Goal: Transaction & Acquisition: Book appointment/travel/reservation

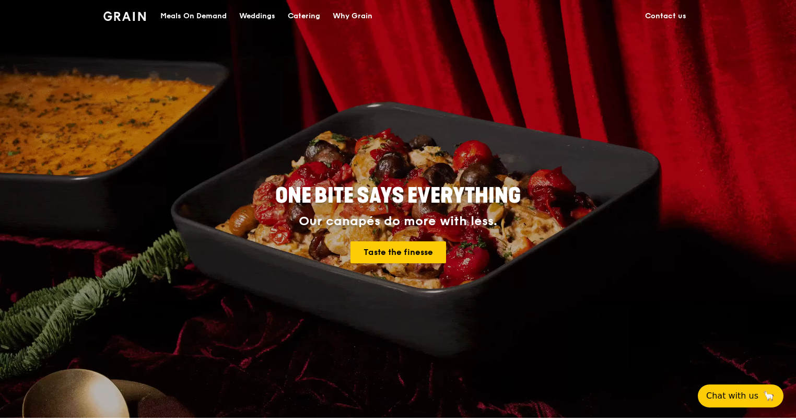
click at [200, 17] on div "Meals On Demand" at bounding box center [193, 16] width 66 height 31
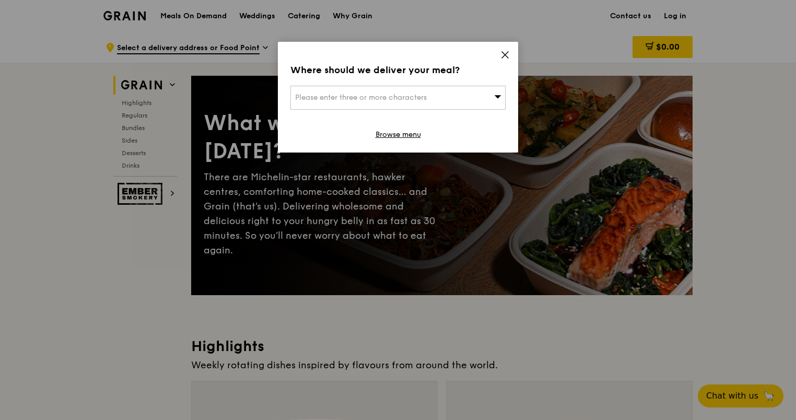
click at [505, 56] on icon at bounding box center [505, 55] width 6 height 6
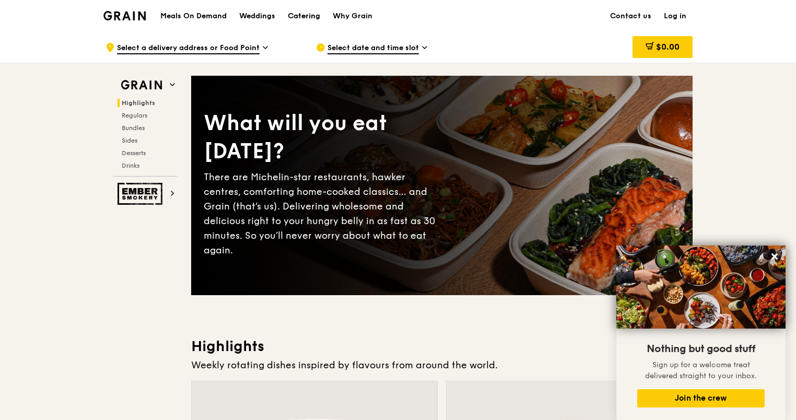
click at [318, 17] on div "Catering" at bounding box center [304, 16] width 32 height 31
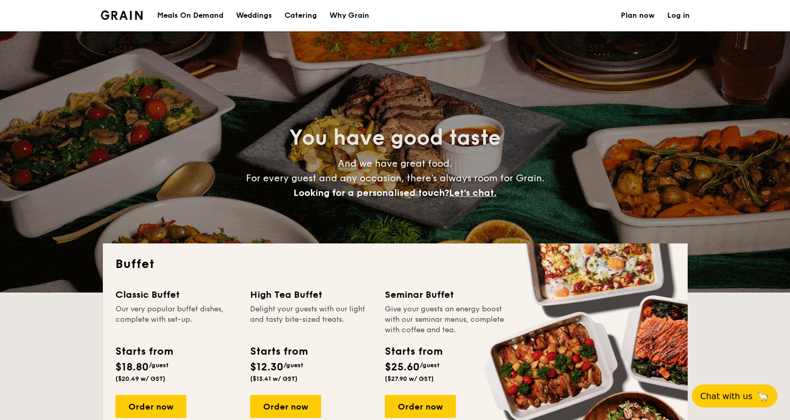
select select
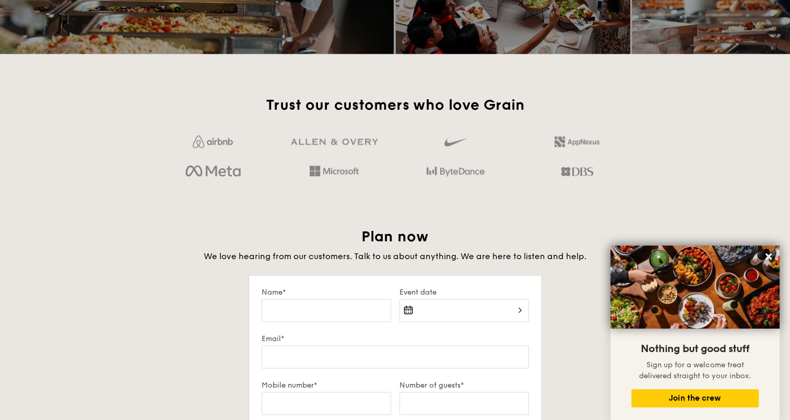
scroll to position [1514, 0]
